Goal: Information Seeking & Learning: Check status

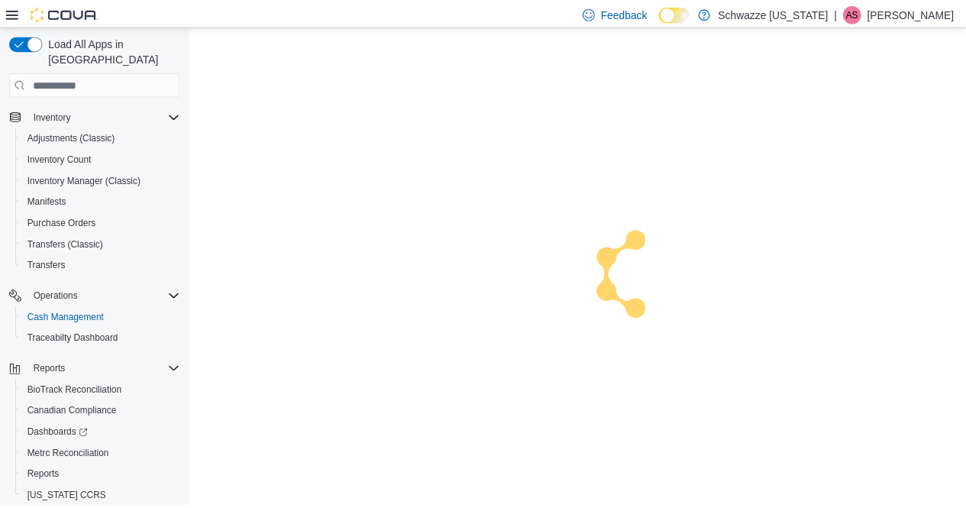
scroll to position [152, 0]
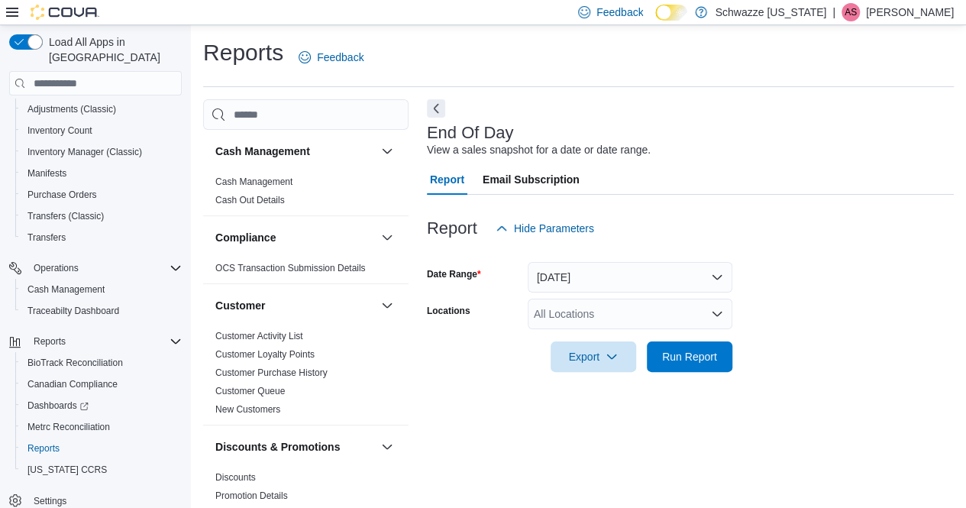
scroll to position [15, 0]
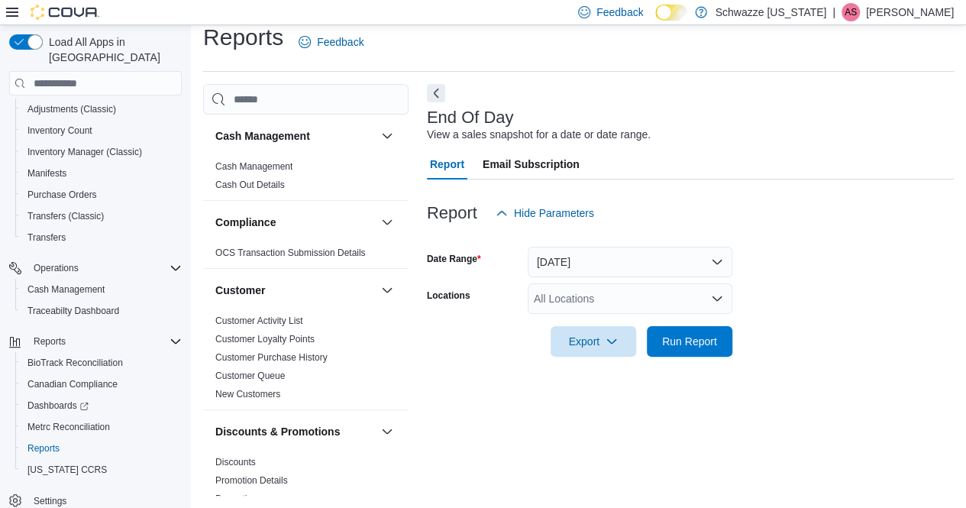
click at [577, 300] on div "All Locations" at bounding box center [630, 298] width 205 height 31
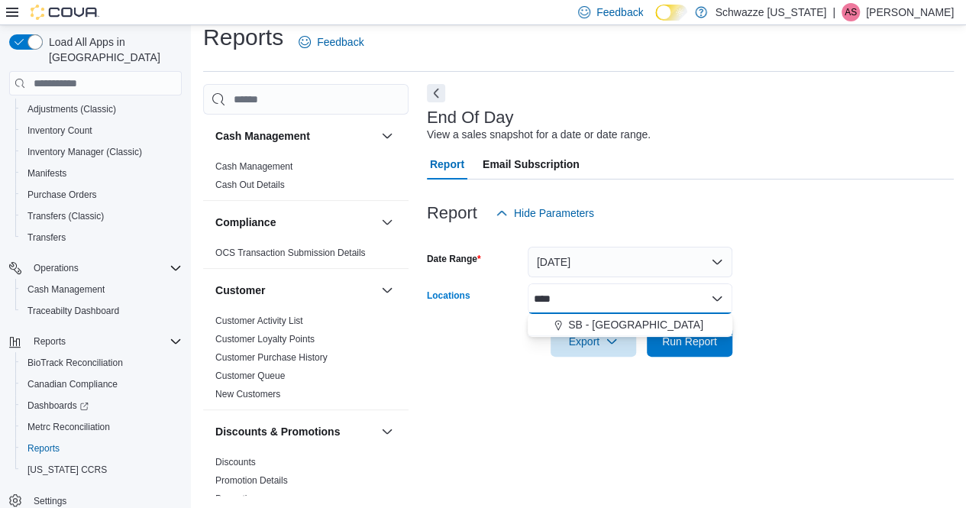
type input "****"
click at [596, 323] on span "SB - [GEOGRAPHIC_DATA]" at bounding box center [635, 324] width 135 height 15
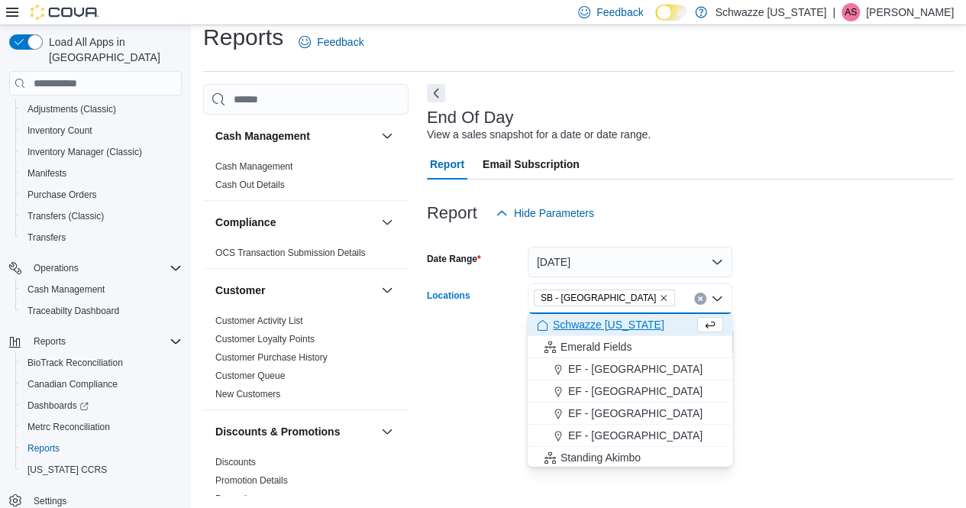
click at [879, 344] on form "Date Range [DATE] Locations SB - [GEOGRAPHIC_DATA] Combo box. Selected. SB - [G…" at bounding box center [690, 292] width 527 height 128
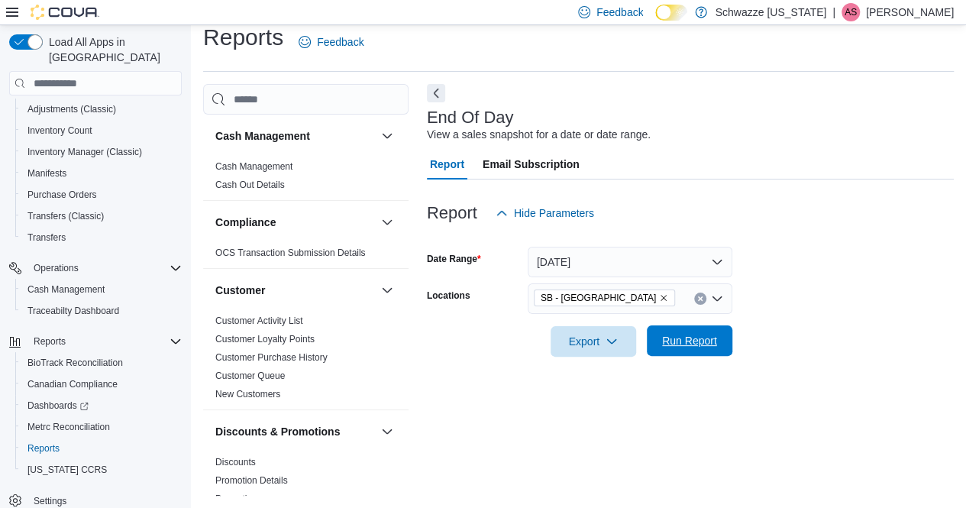
click at [689, 334] on span "Run Report" at bounding box center [689, 340] width 67 height 31
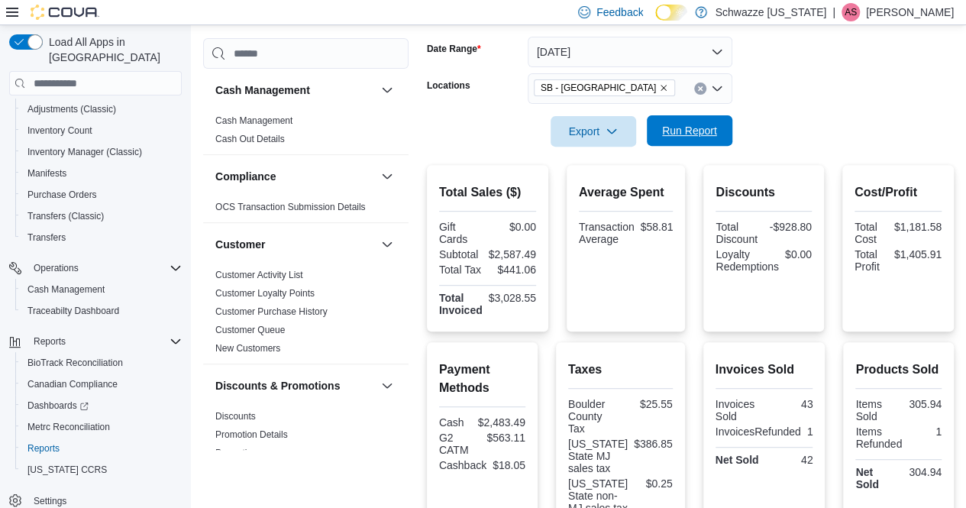
scroll to position [234, 0]
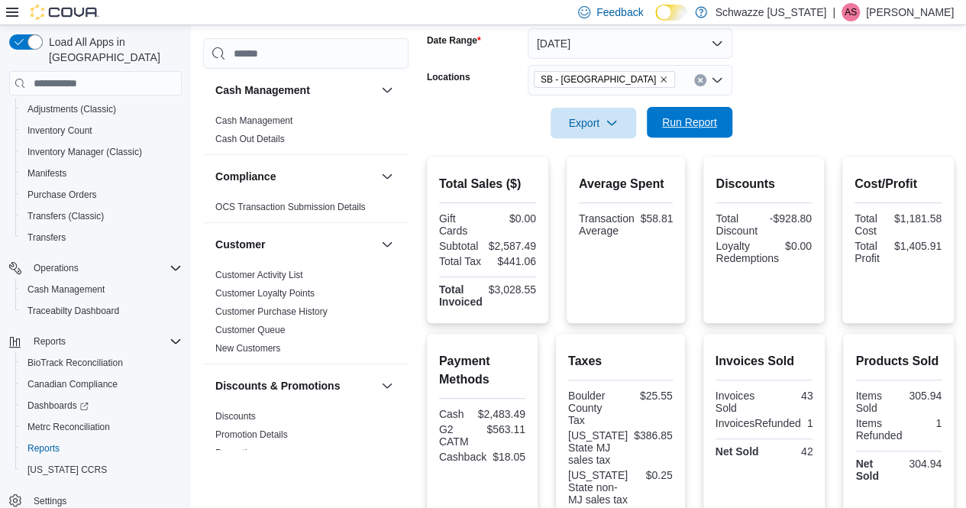
click at [686, 137] on span "Run Report" at bounding box center [689, 122] width 67 height 31
click at [708, 120] on span "Run Report" at bounding box center [689, 122] width 55 height 15
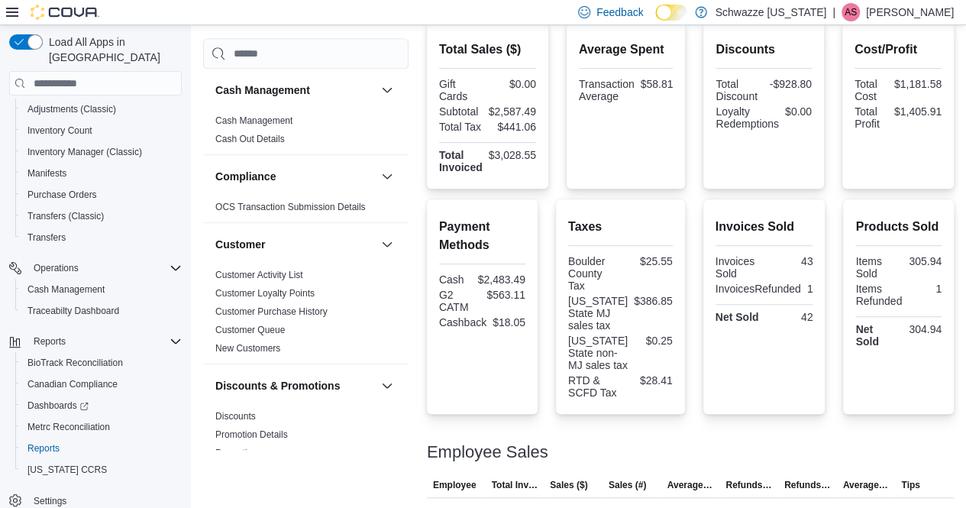
scroll to position [371, 0]
